Goal: Transaction & Acquisition: Purchase product/service

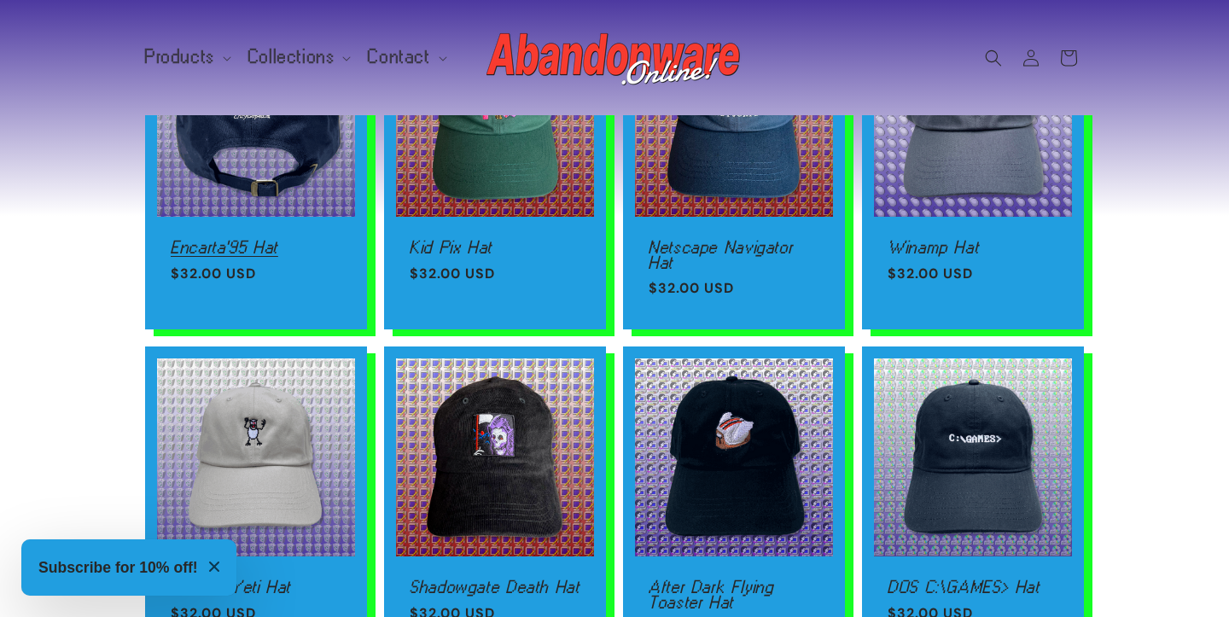
scroll to position [1737, 0]
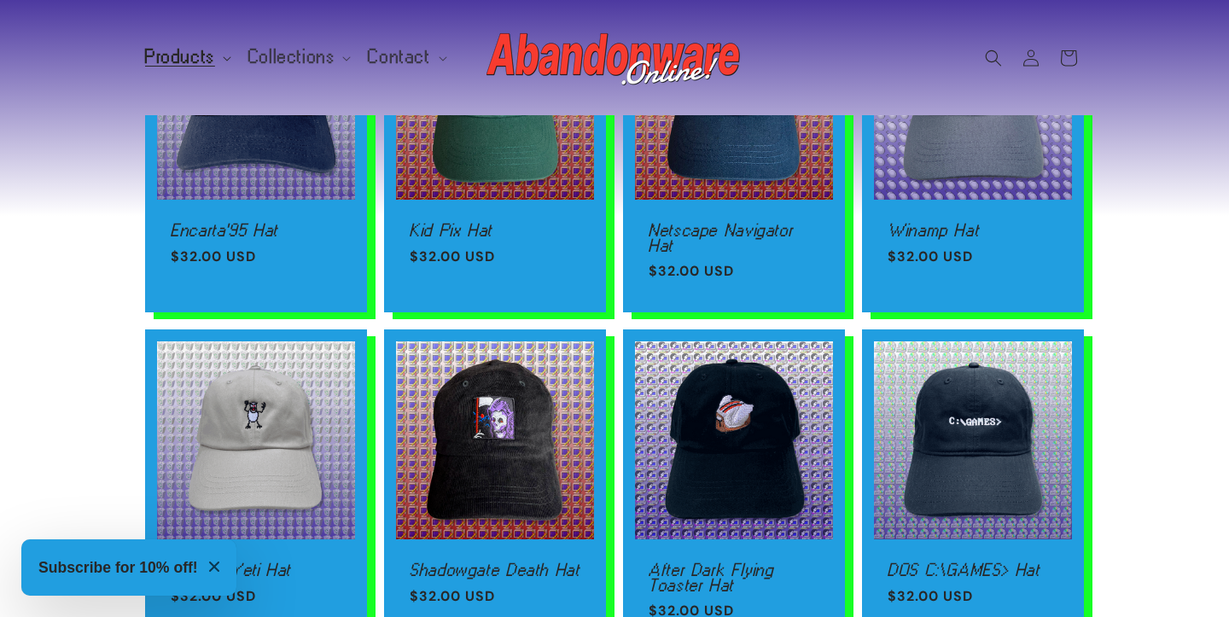
click at [161, 50] on span "Products" at bounding box center [180, 57] width 70 height 15
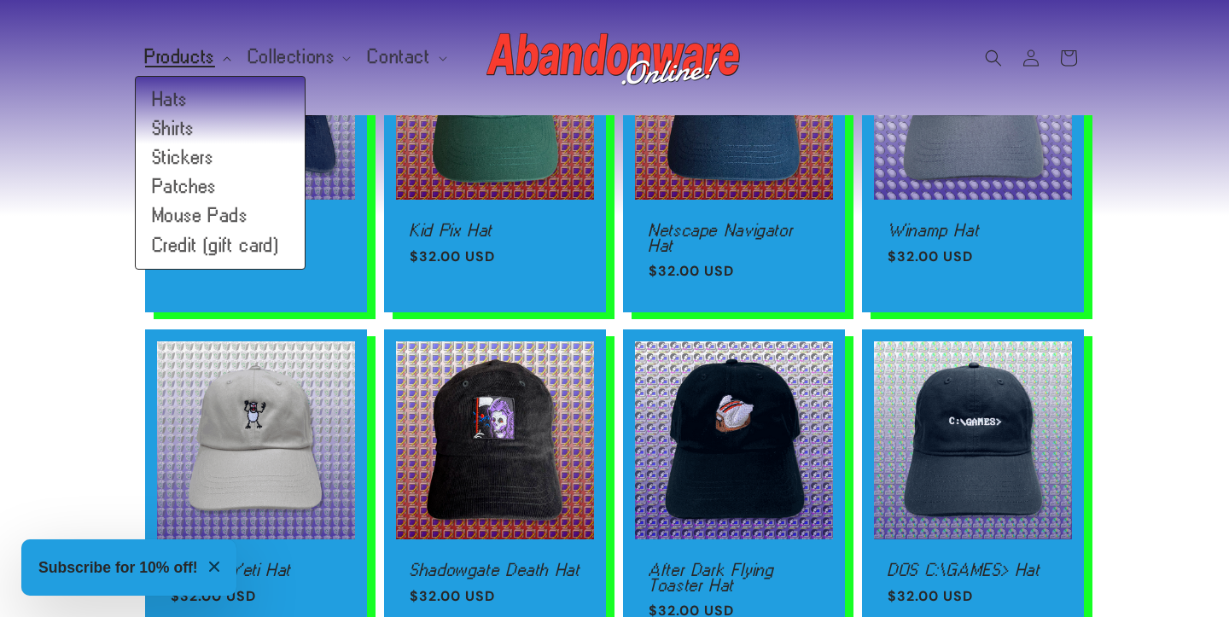
click at [161, 50] on span "Products" at bounding box center [180, 57] width 70 height 15
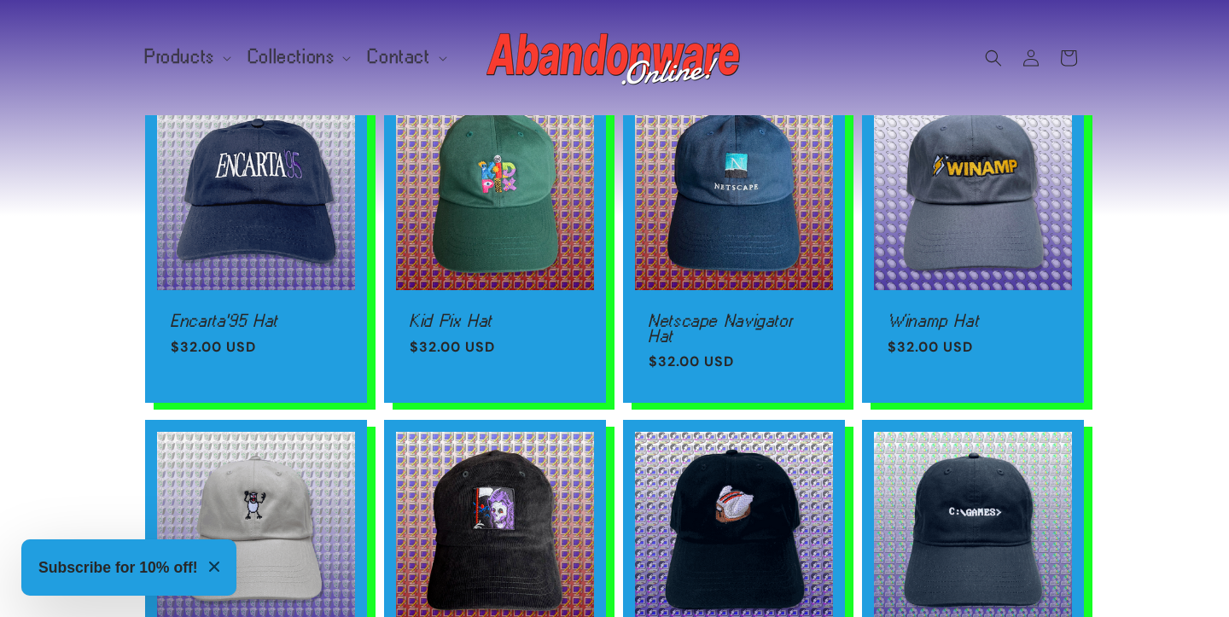
scroll to position [1549, 0]
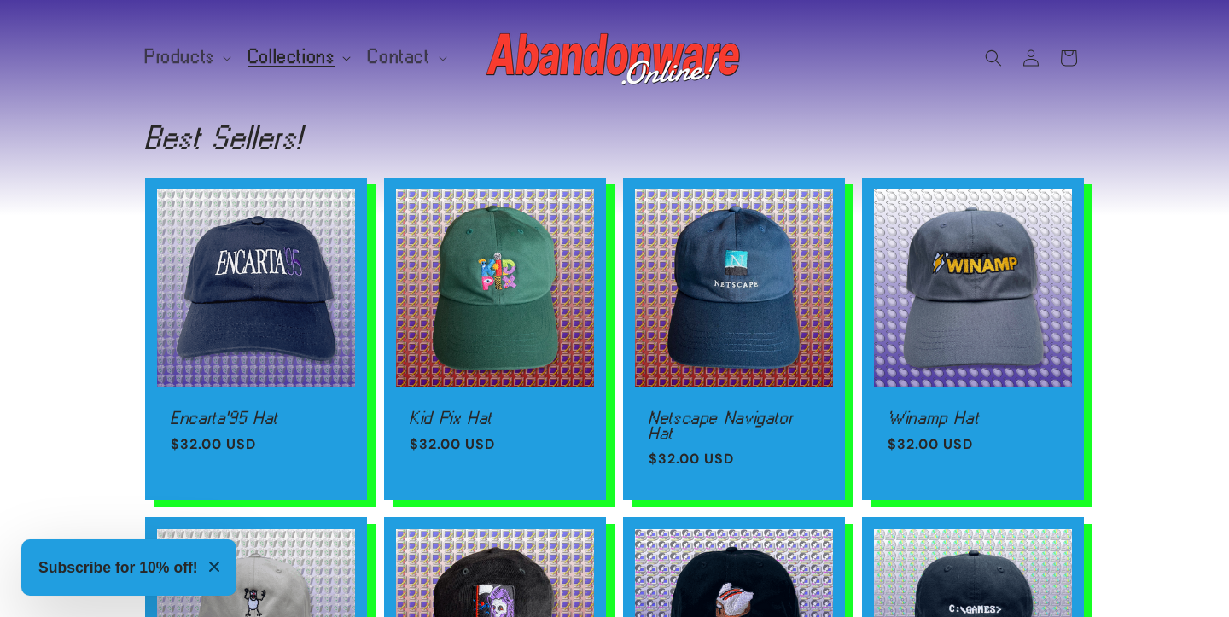
click at [312, 59] on span "Collections" at bounding box center [291, 57] width 87 height 15
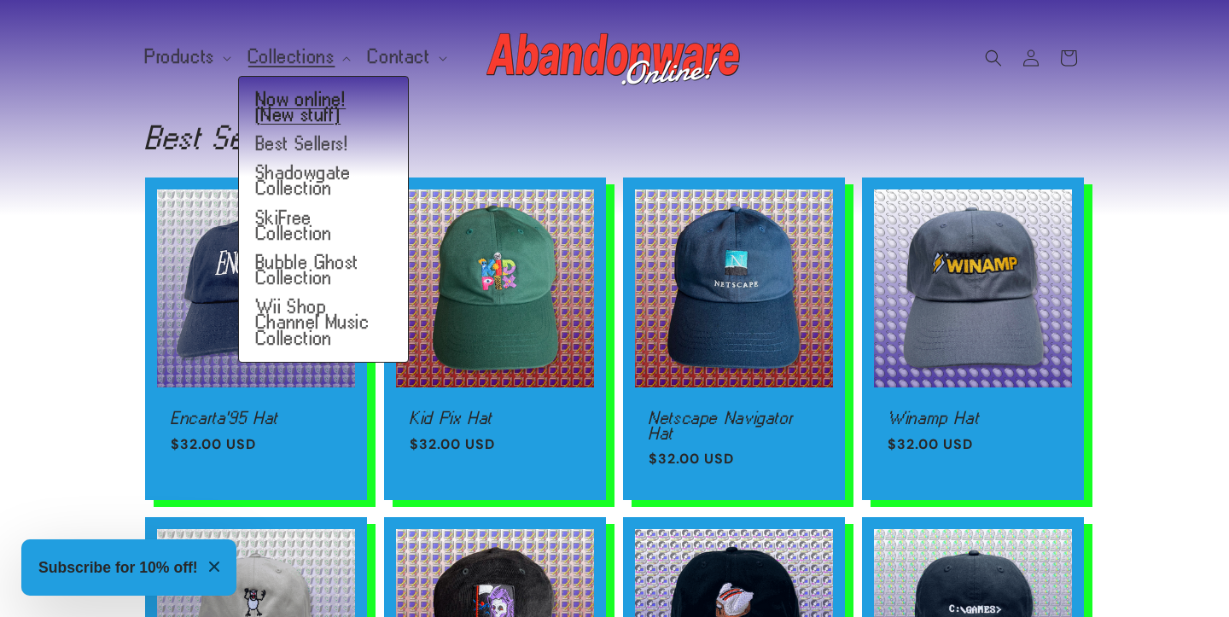
click at [283, 96] on link "Now online! (New stuff)" at bounding box center [323, 107] width 169 height 44
